Goal: Information Seeking & Learning: Learn about a topic

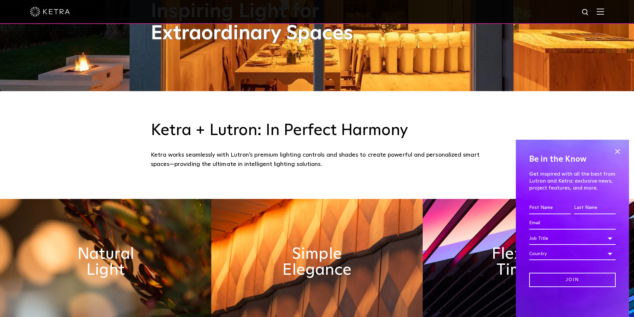
scroll to position [300, 0]
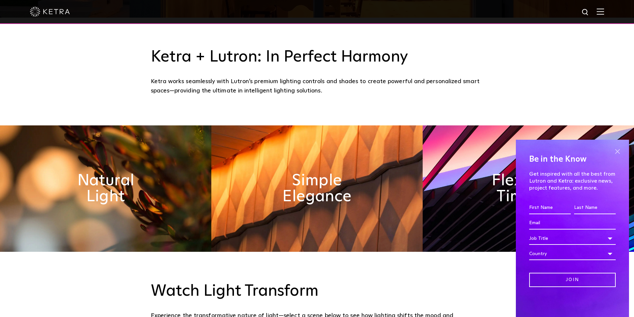
click at [619, 151] on span at bounding box center [618, 152] width 10 height 10
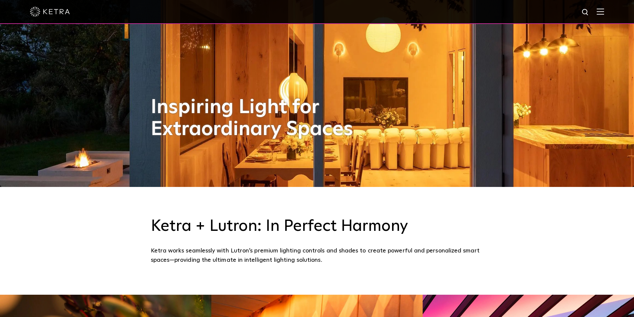
scroll to position [100, 0]
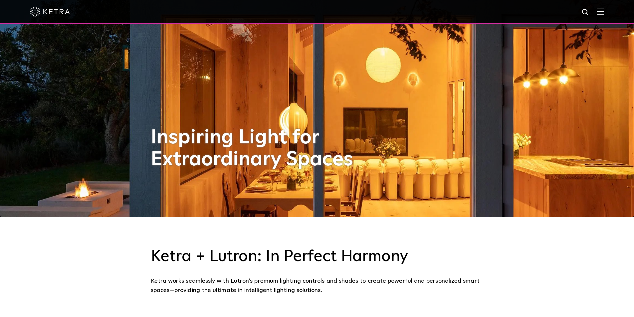
click at [610, 8] on div at bounding box center [317, 12] width 634 height 24
click at [604, 11] on img at bounding box center [600, 11] width 7 height 6
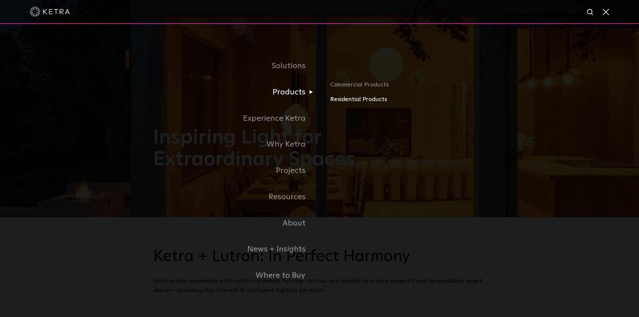
click at [361, 101] on link "Residential Products" at bounding box center [408, 100] width 156 height 10
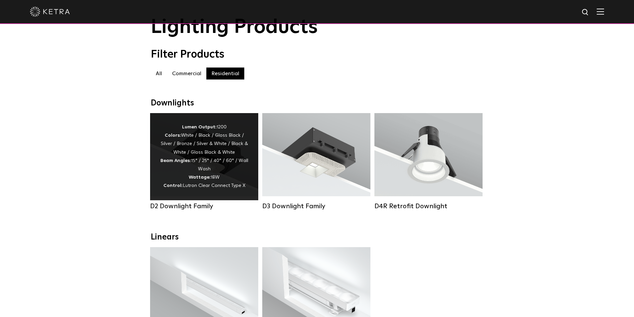
scroll to position [33, 0]
click at [230, 167] on div "Lumen Output: 1200 Colors: White / Black / Gloss Black / Silver / Bronze / Silv…" at bounding box center [204, 157] width 88 height 67
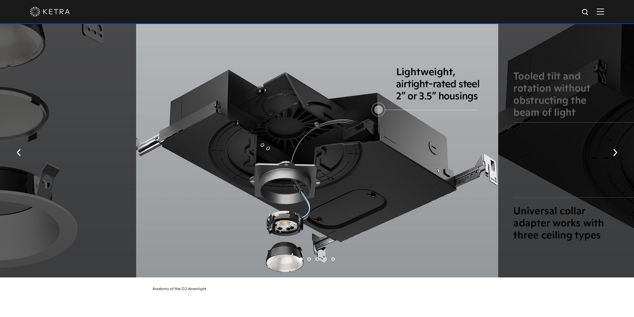
scroll to position [1263, 0]
